Goal: Task Accomplishment & Management: Use online tool/utility

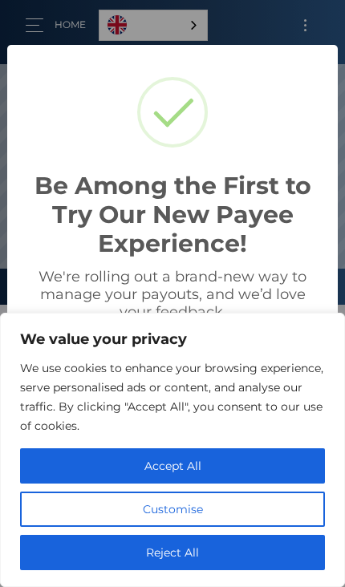
scroll to position [304, 345]
click at [227, 551] on button "Reject All" at bounding box center [172, 551] width 304 height 35
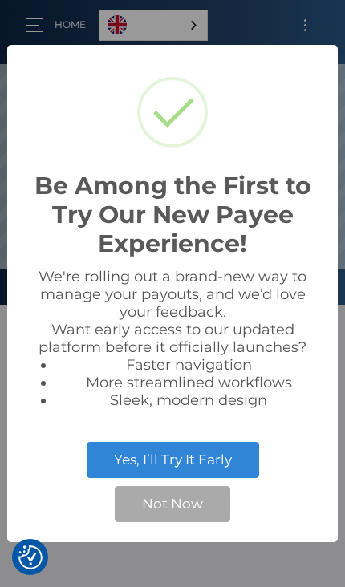
click at [194, 504] on button "Not Now" at bounding box center [172, 503] width 115 height 35
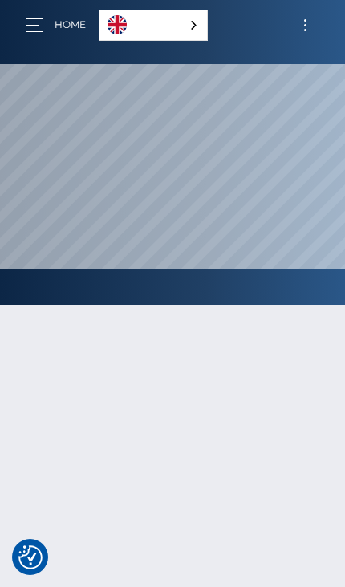
click at [155, 34] on link "English" at bounding box center [152, 25] width 107 height 30
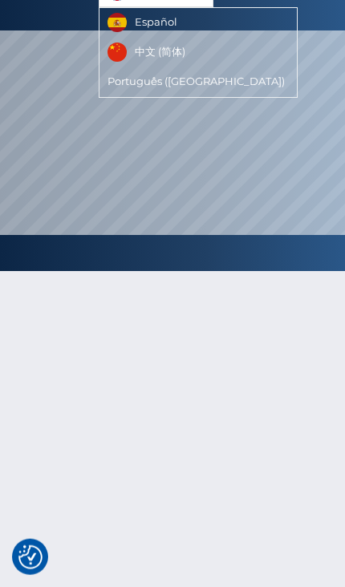
scroll to position [0, 0]
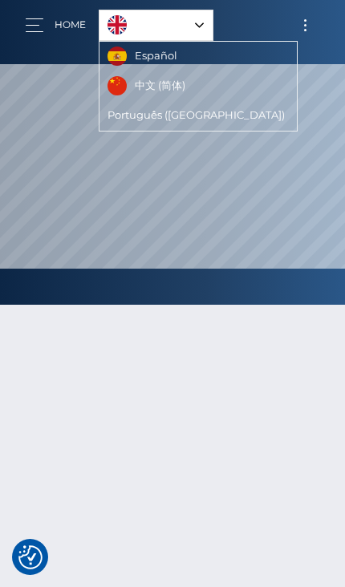
click at [125, 18] on img "Language" at bounding box center [116, 24] width 19 height 19
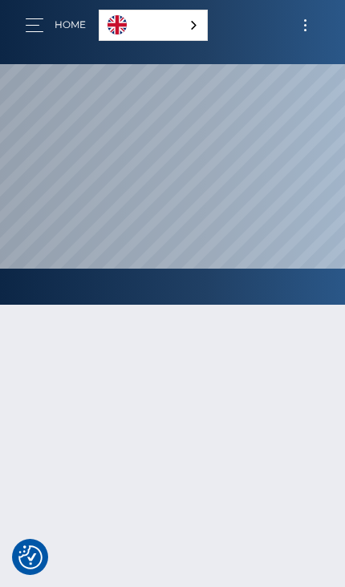
click at [167, 27] on link "English" at bounding box center [152, 25] width 107 height 30
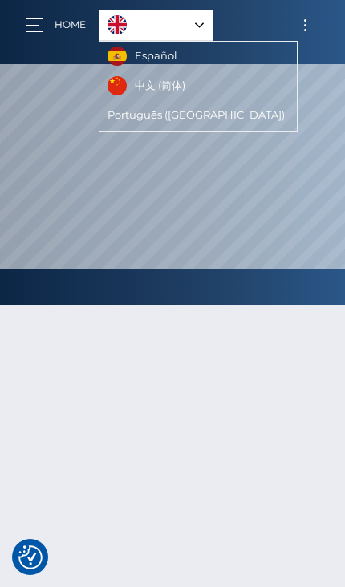
click at [171, 26] on link "English" at bounding box center [155, 25] width 113 height 30
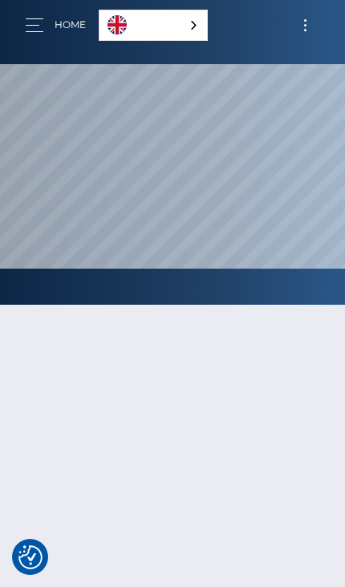
click at [42, 32] on button "button" at bounding box center [40, 25] width 30 height 22
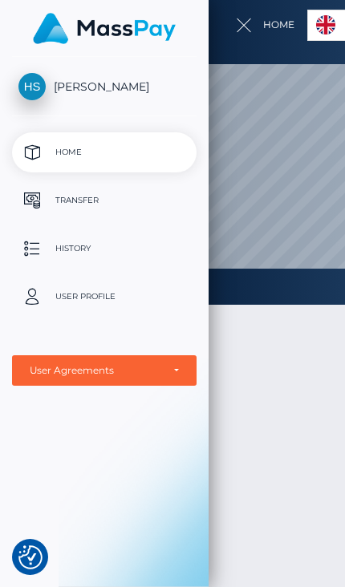
click at [54, 194] on p "Transfer" at bounding box center [103, 200] width 171 height 24
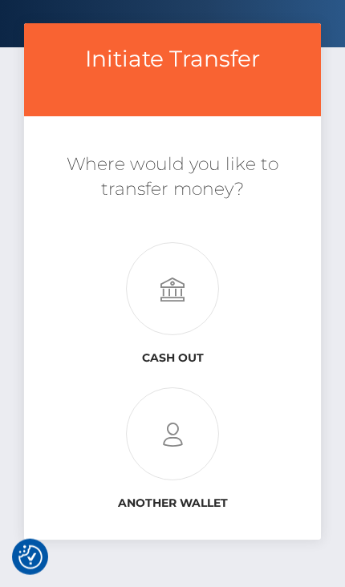
scroll to position [62, 0]
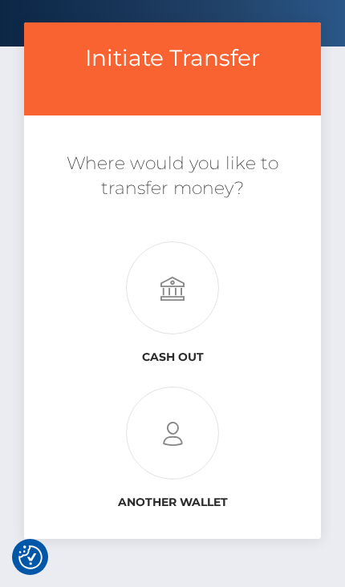
click at [181, 296] on icon at bounding box center [172, 288] width 296 height 93
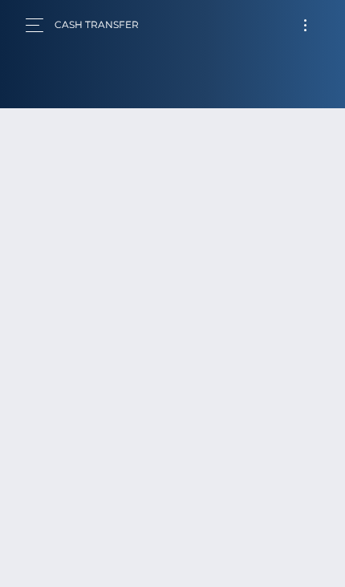
type input "NaN"
select select
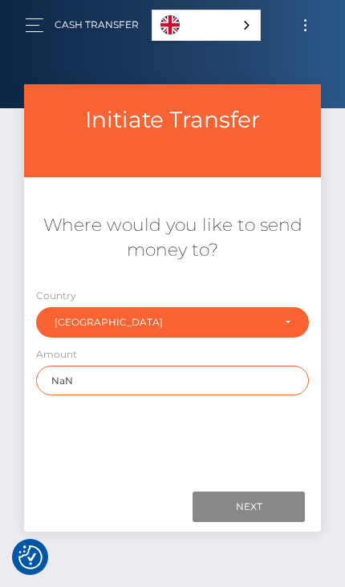
click at [270, 379] on input "NaN" at bounding box center [172, 380] width 272 height 30
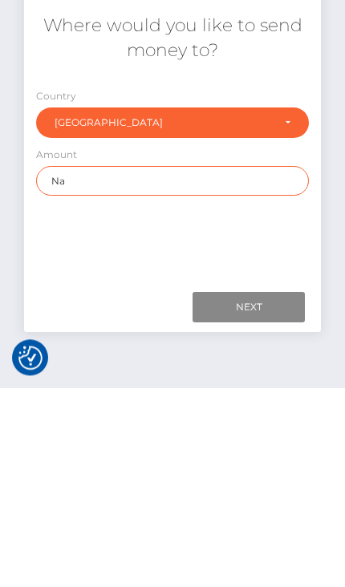
type input "N"
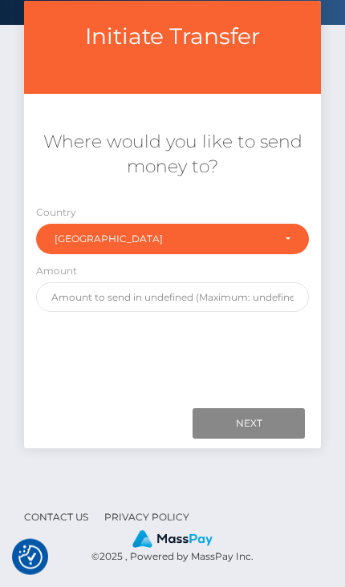
scroll to position [115, 0]
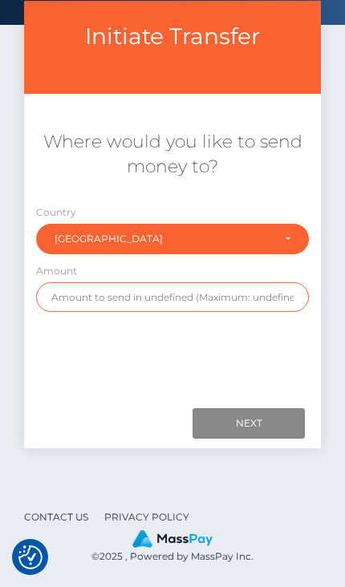
click at [67, 282] on input "text" at bounding box center [172, 297] width 272 height 30
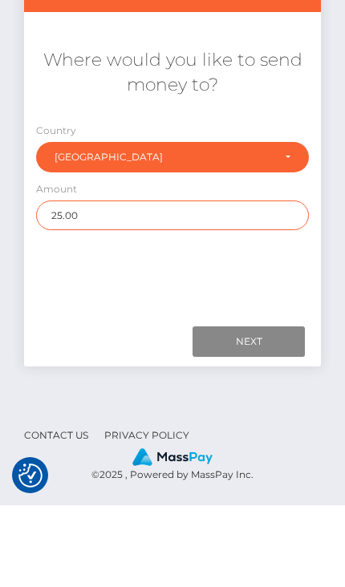
type input "25.00"
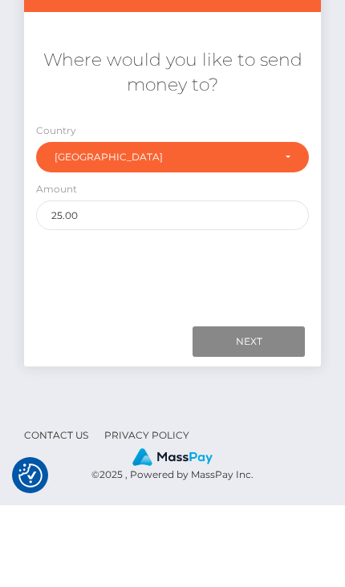
scroll to position [154, 0]
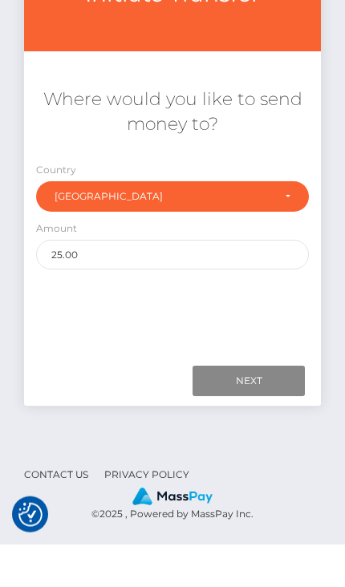
click at [268, 408] on input "Next" at bounding box center [248, 423] width 112 height 30
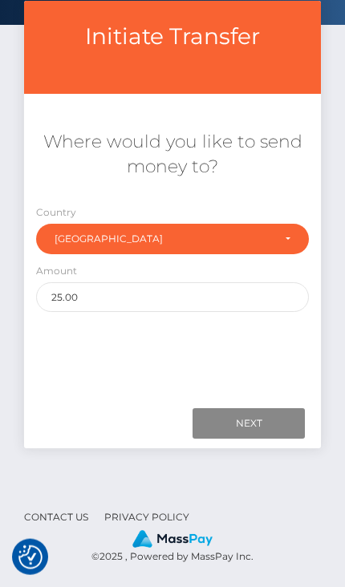
scroll to position [137, 0]
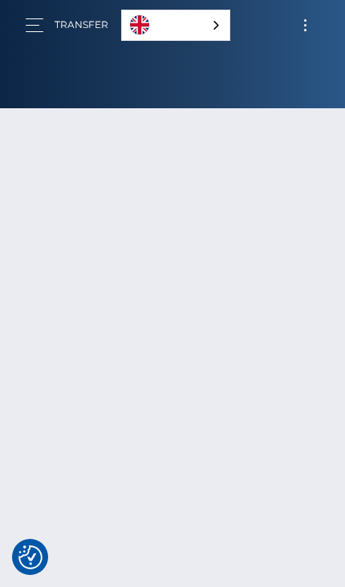
scroll to position [62, 0]
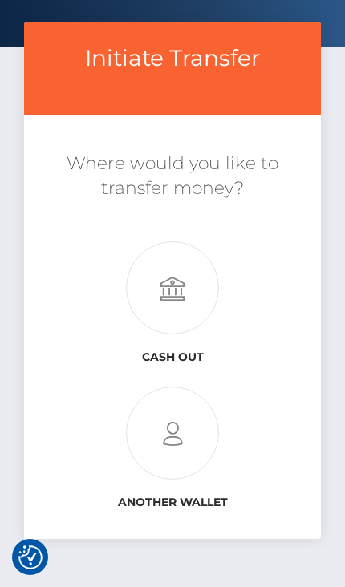
click at [187, 431] on icon at bounding box center [172, 433] width 296 height 93
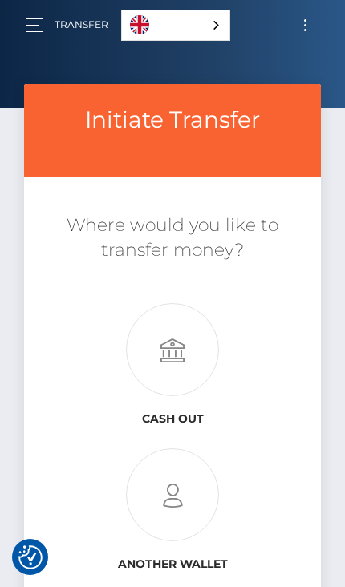
click at [27, 33] on button "button" at bounding box center [40, 25] width 30 height 22
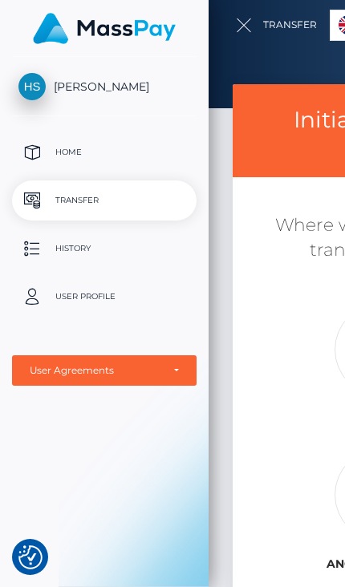
click at [51, 88] on span "[PERSON_NAME]" at bounding box center [104, 86] width 184 height 14
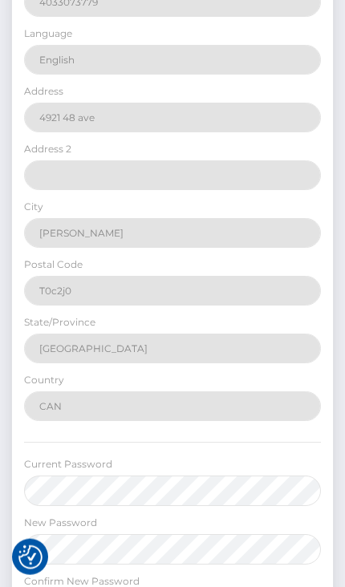
select select
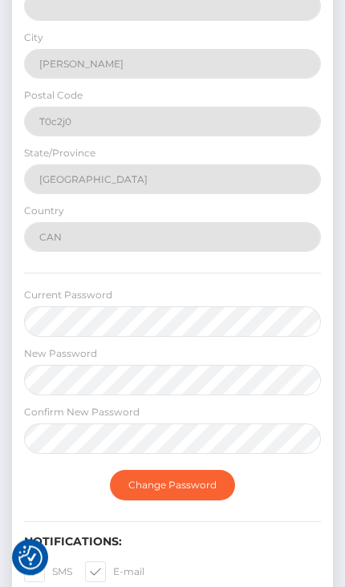
scroll to position [509, 0]
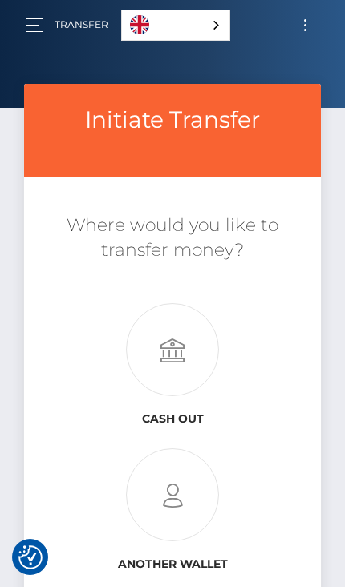
click at [35, 29] on button "button" at bounding box center [40, 25] width 30 height 22
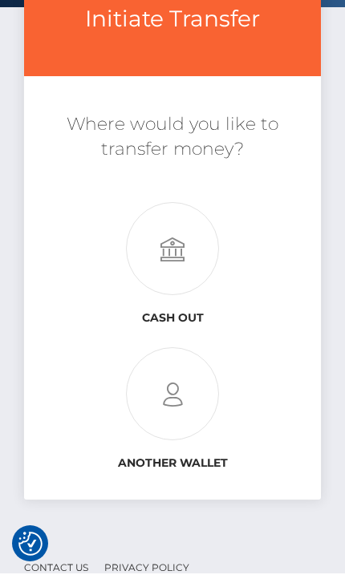
scroll to position [83, 0]
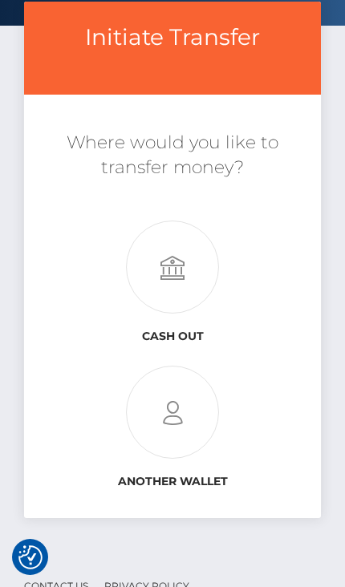
click at [183, 413] on icon at bounding box center [172, 412] width 296 height 93
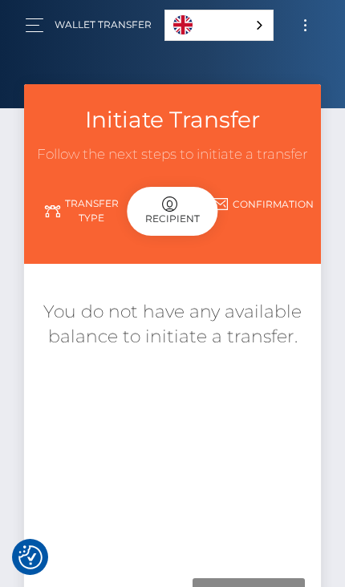
click at [79, 212] on link "Transfer Type" at bounding box center [81, 211] width 91 height 42
click at [196, 212] on div "Recipient" at bounding box center [172, 211] width 91 height 49
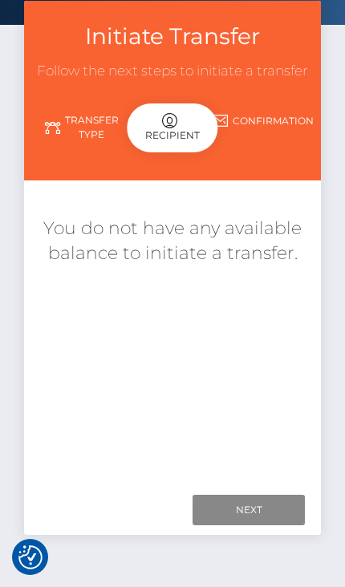
scroll to position [83, 0]
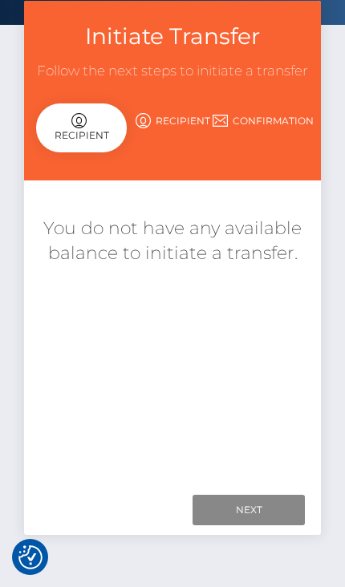
click at [200, 125] on link "Recipient" at bounding box center [172, 121] width 91 height 28
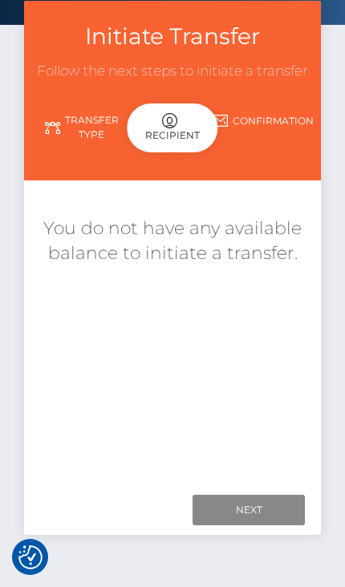
click at [193, 143] on div "Recipient" at bounding box center [172, 127] width 91 height 49
click at [257, 124] on link "Confirmation" at bounding box center [263, 121] width 91 height 28
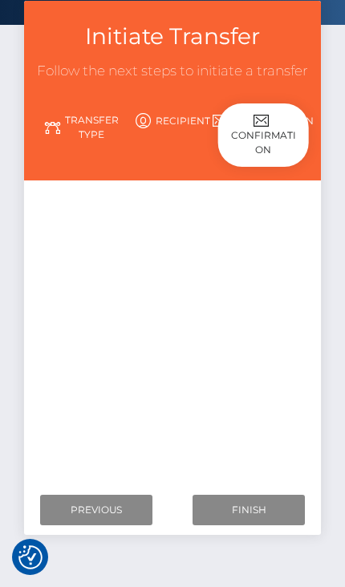
click at [178, 126] on link "Recipient" at bounding box center [172, 121] width 91 height 28
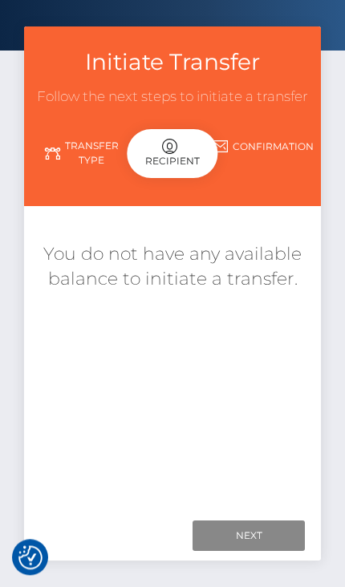
scroll to position [0, 0]
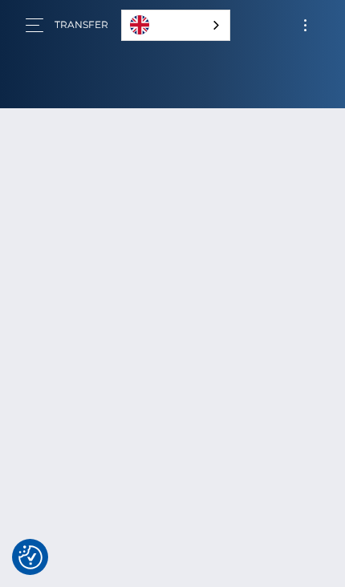
scroll to position [83, 0]
